Goal: Information Seeking & Learning: Learn about a topic

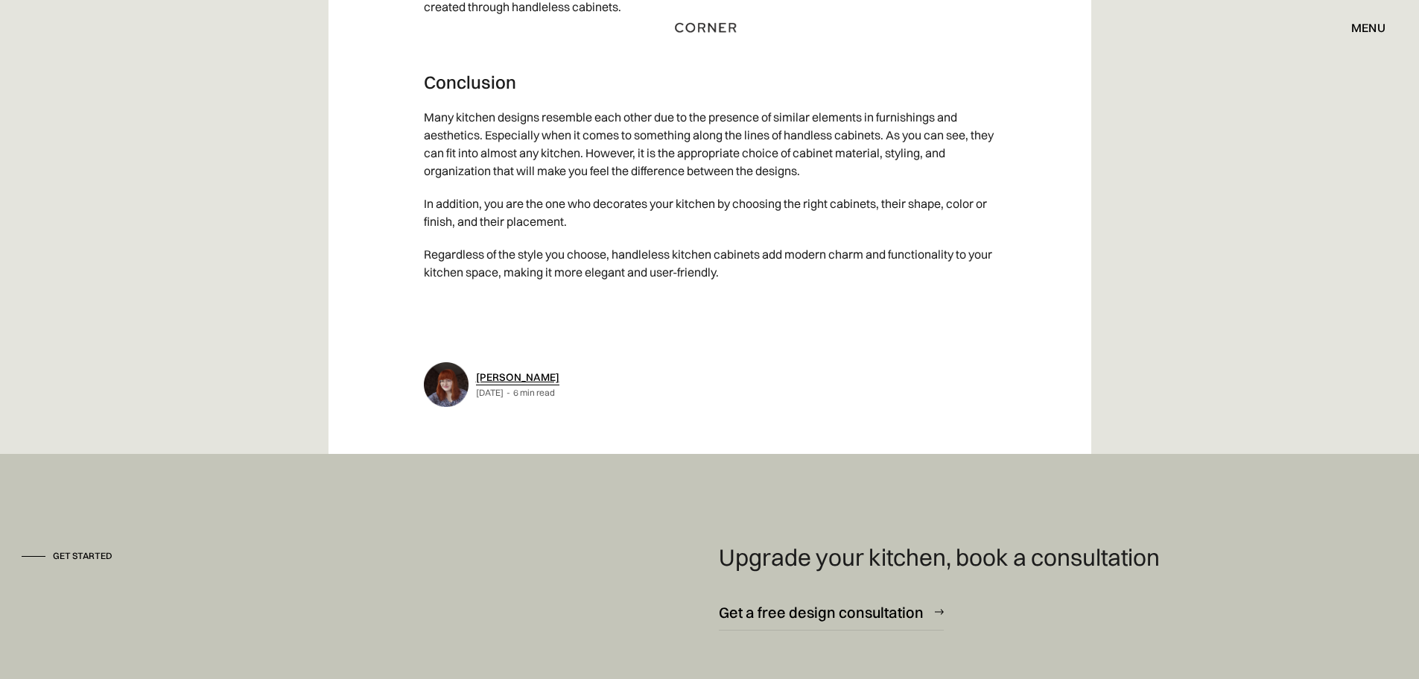
scroll to position [7821, 0]
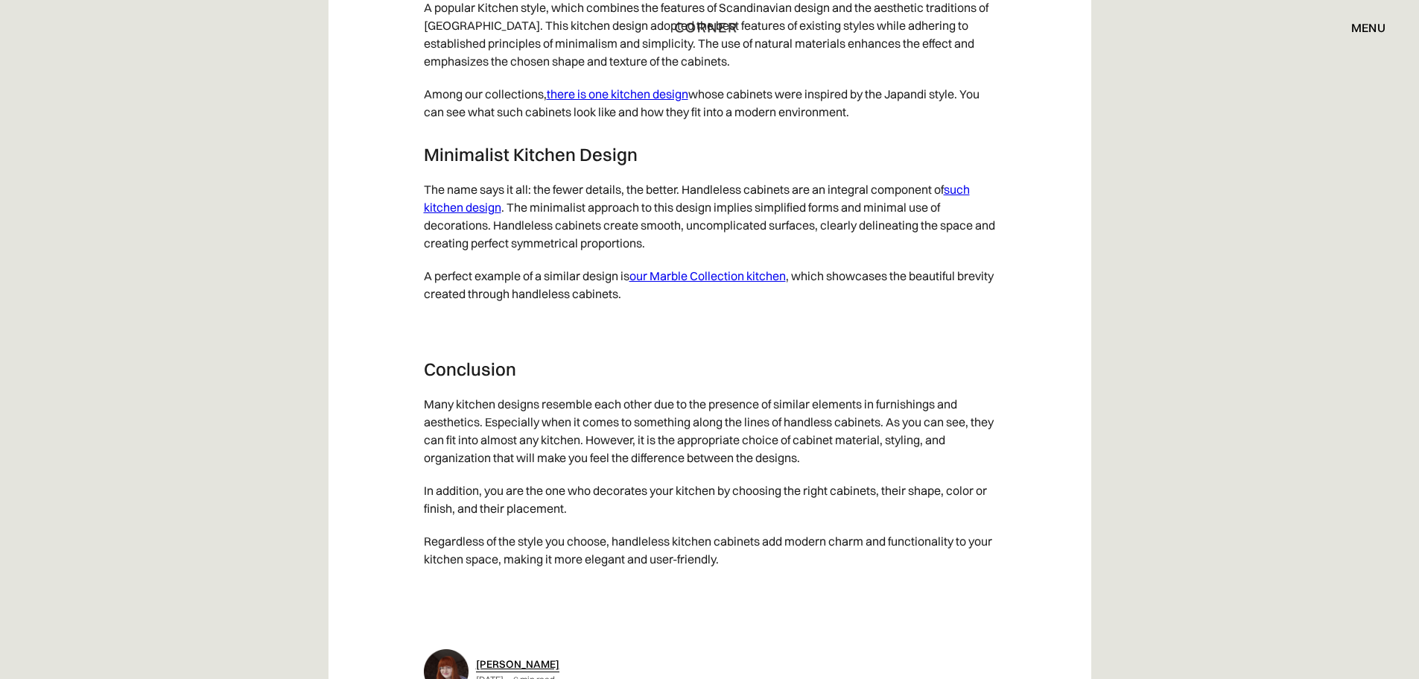
click at [963, 206] on link "such kitchen design" at bounding box center [697, 198] width 546 height 33
